Goal: Check status: Check status

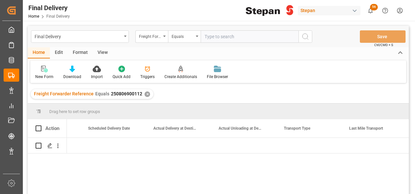
scroll to position [0, 965]
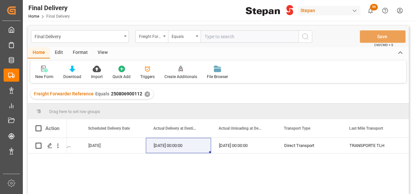
click at [210, 36] on input "text" at bounding box center [250, 36] width 98 height 12
paste input "4501481352"
type input "4501481352"
click at [304, 37] on icon "search button" at bounding box center [305, 37] width 8 height 8
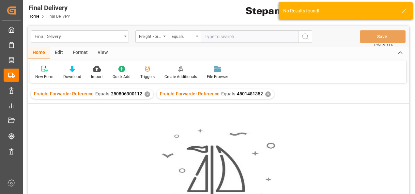
click at [146, 94] on div "✕" at bounding box center [148, 94] width 6 height 6
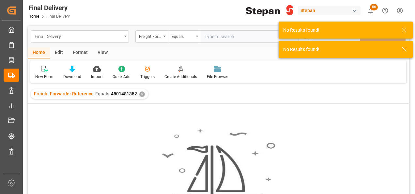
click at [139, 95] on div "✕" at bounding box center [142, 94] width 6 height 6
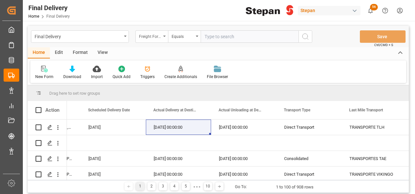
scroll to position [0, 965]
click at [163, 33] on div "Freight Forwarder Reference" at bounding box center [151, 36] width 33 height 12
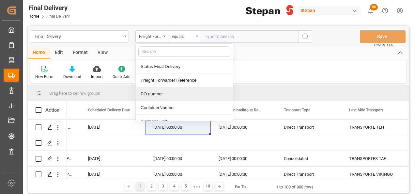
click at [149, 90] on div "PO number" at bounding box center [184, 94] width 97 height 14
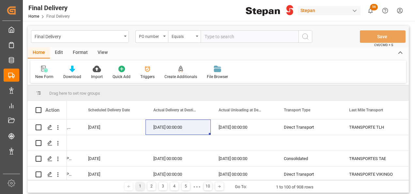
click at [208, 37] on input "text" at bounding box center [250, 36] width 98 height 12
paste input "4501481352"
type input "4501481352"
click at [302, 37] on circle "search button" at bounding box center [304, 36] width 5 height 5
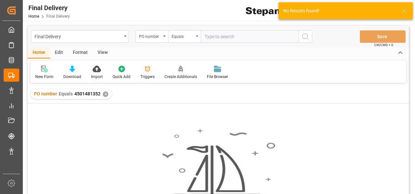
click at [405, 9] on icon at bounding box center [404, 11] width 8 height 8
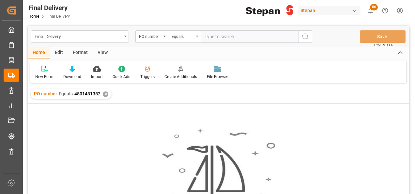
click at [104, 94] on div "✕" at bounding box center [106, 94] width 6 height 6
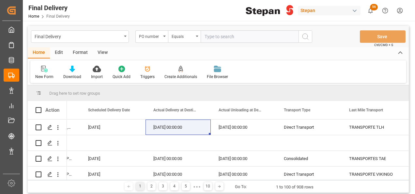
click at [210, 33] on input "text" at bounding box center [250, 36] width 98 height 12
paste input "4501468582"
type input "4501468582"
click at [307, 36] on icon "search button" at bounding box center [305, 37] width 8 height 8
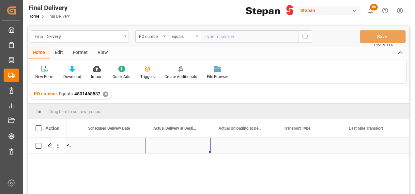
click at [187, 140] on div "Press SPACE to select this row." at bounding box center [178, 145] width 65 height 15
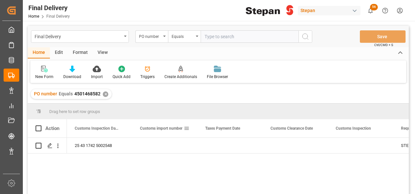
scroll to position [0, 522]
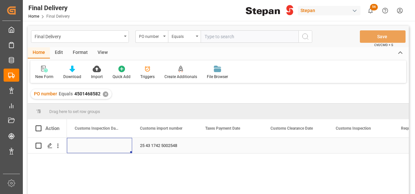
click at [104, 144] on div "Press SPACE to select this row." at bounding box center [99, 145] width 65 height 15
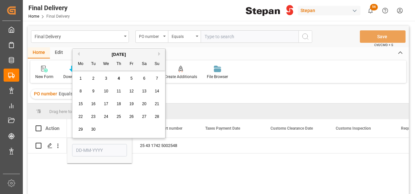
click at [121, 80] on div "4" at bounding box center [119, 79] width 8 height 8
type input "[DATE]"
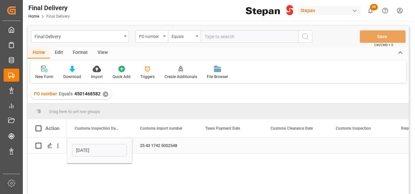
click at [209, 150] on div "Press SPACE to select this row." at bounding box center [229, 145] width 65 height 15
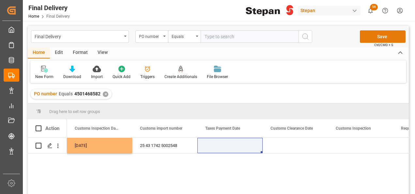
click at [378, 36] on button "Save" at bounding box center [383, 36] width 46 height 12
